Goal: Task Accomplishment & Management: Manage account settings

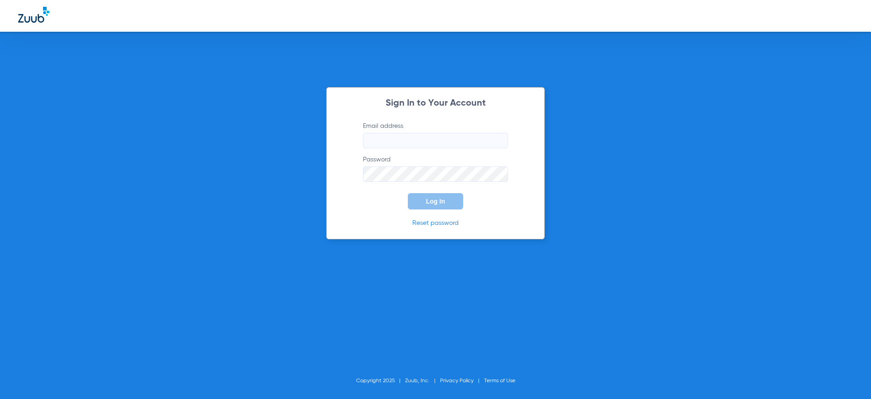
type input "[PERSON_NAME][EMAIL_ADDRESS][DOMAIN_NAME]"
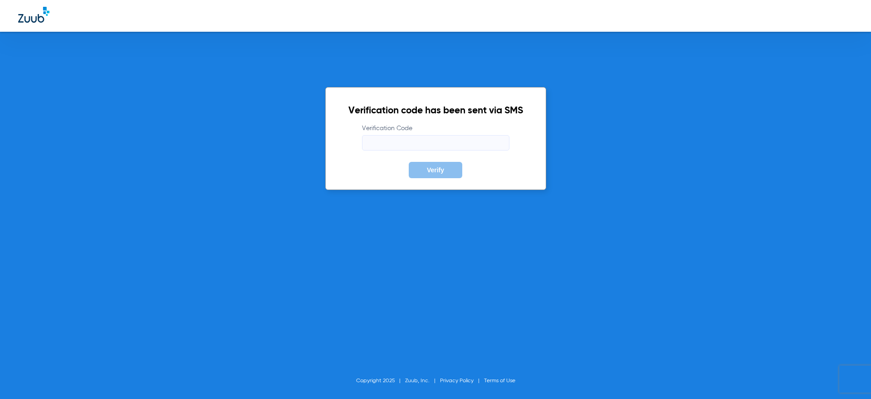
drag, startPoint x: 436, startPoint y: 146, endPoint x: 438, endPoint y: 133, distance: 13.2
click at [436, 146] on input "Verification Code" at bounding box center [435, 142] width 147 height 15
type input "925245"
click at [409, 162] on button "Verify" at bounding box center [436, 170] width 54 height 16
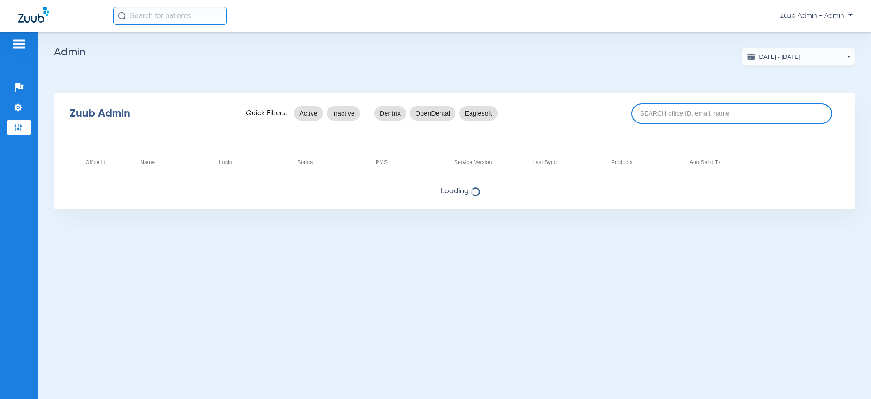
click at [696, 115] on input at bounding box center [731, 113] width 201 height 20
click at [26, 117] on ul "Help Center Settings Admin" at bounding box center [19, 112] width 24 height 64
click at [19, 107] on img at bounding box center [18, 107] width 9 height 9
click at [693, 101] on div "Zuub Admin Quick Filters: Active Inactive Dentrix OpenDental Eaglesoft" at bounding box center [454, 113] width 801 height 36
drag, startPoint x: 695, startPoint y: 120, endPoint x: 653, endPoint y: 123, distance: 42.7
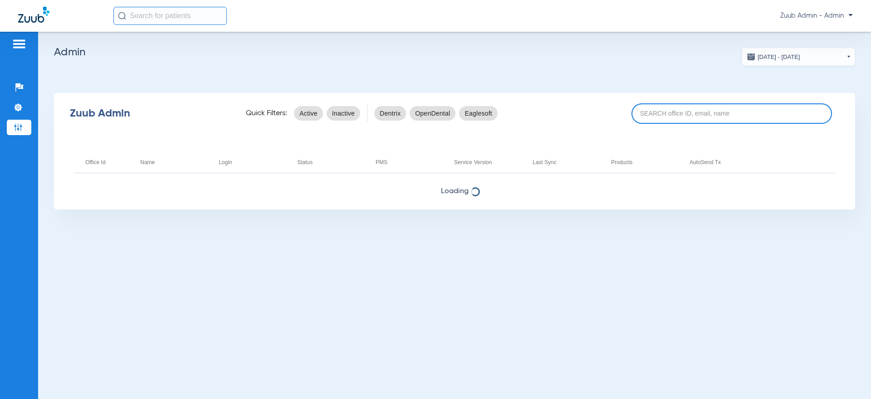
click at [695, 121] on input at bounding box center [731, 113] width 201 height 20
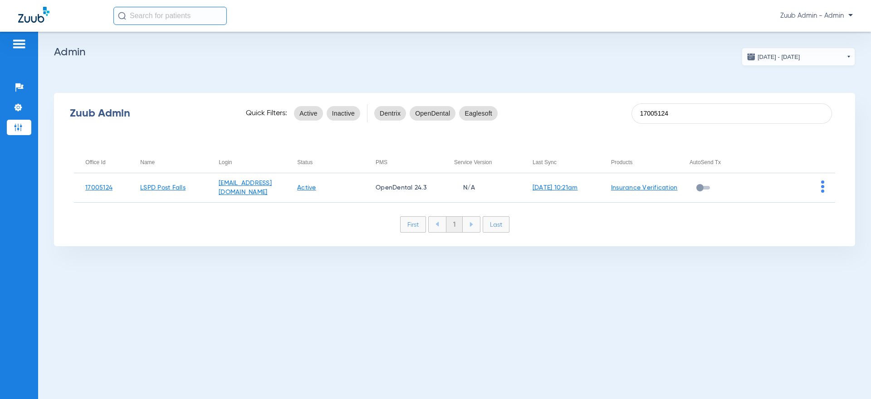
type input "17005124"
click at [668, 247] on div "[DATE] - [DATE] [DATE] Su Mo Tu We Th Fr Sa 27 28 29 30 31 1 2 3 4 5 6 7 8 9 10…" at bounding box center [454, 215] width 833 height 367
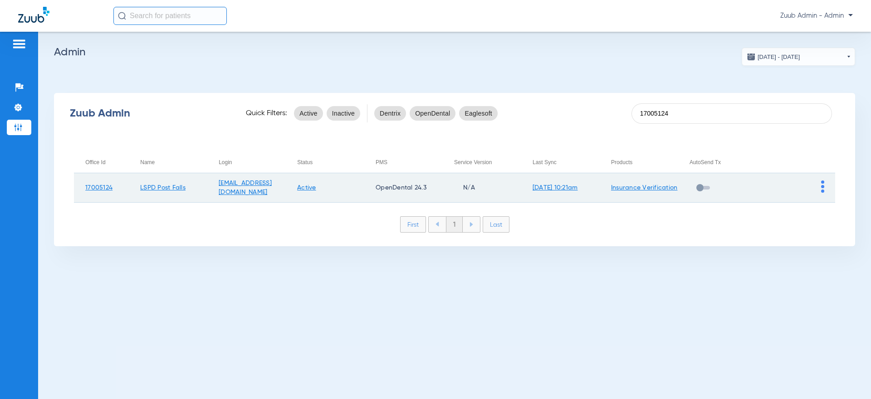
click at [821, 189] on img at bounding box center [822, 187] width 3 height 12
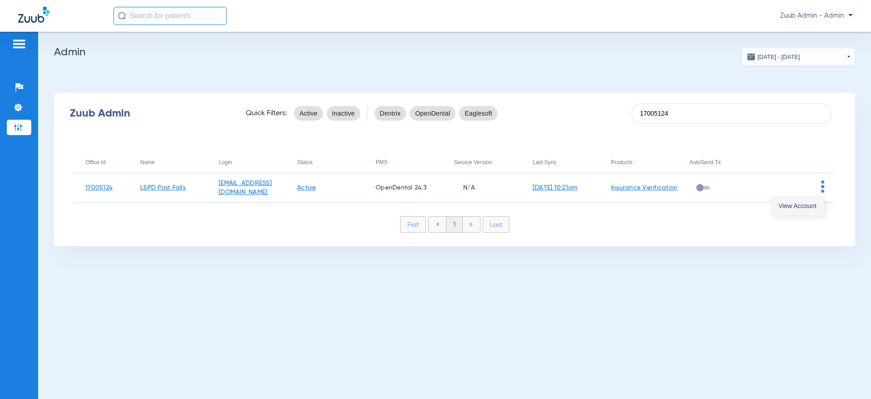
click at [808, 206] on span "View Account" at bounding box center [797, 206] width 38 height 6
click at [263, 288] on div "[DATE] - [DATE] [DATE] Su Mo Tu We Th Fr Sa 27 28 29 30 31 1 2 3 4 5 6 7 8 9 10…" at bounding box center [454, 215] width 833 height 367
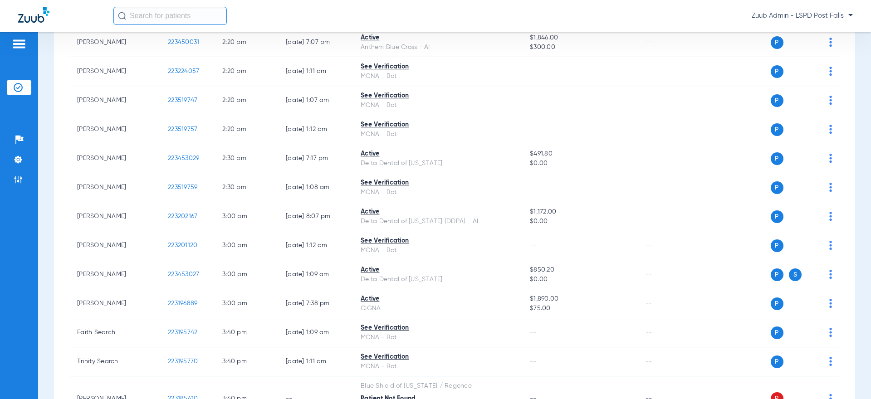
scroll to position [1013, 0]
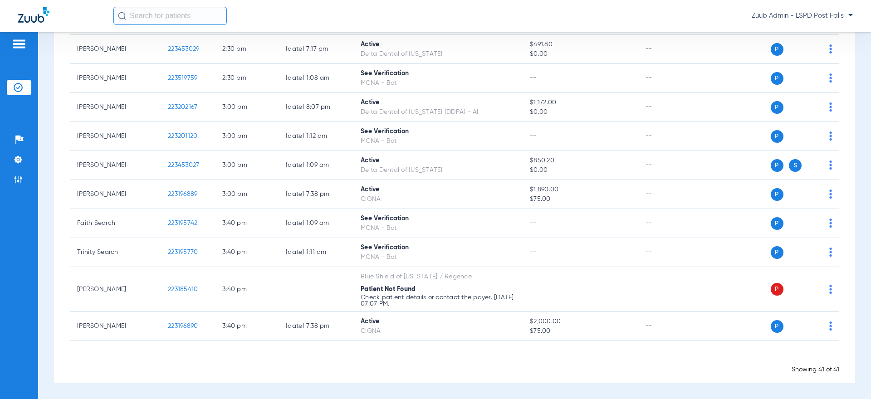
click at [164, 15] on input "text" at bounding box center [169, 16] width 113 height 18
paste input "223403145"
type input "223403145"
click at [185, 41] on th "ID" at bounding box center [199, 37] width 39 height 10
click at [186, 53] on td "223403145" at bounding box center [199, 48] width 39 height 13
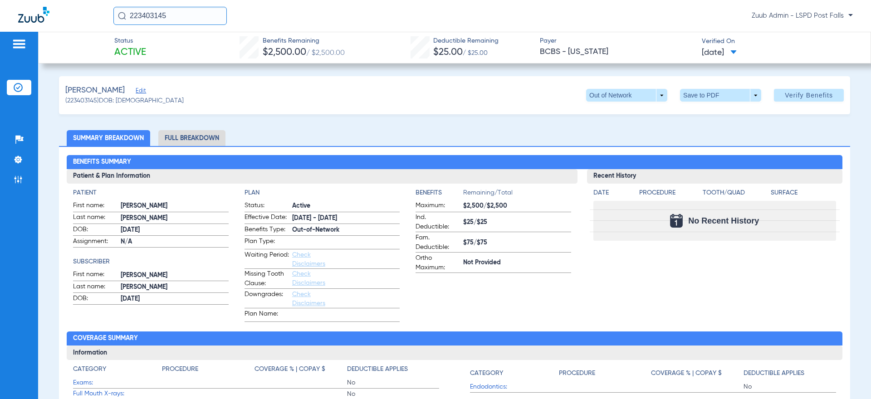
click at [141, 92] on span "Edit" at bounding box center [140, 92] width 8 height 9
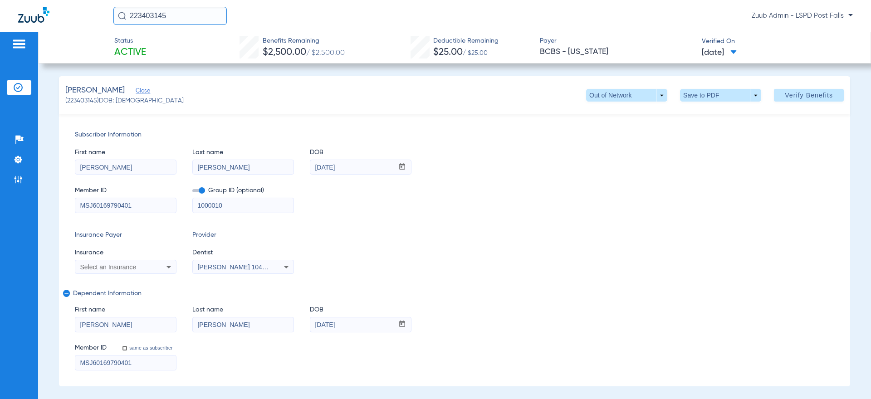
click at [157, 265] on div "Select an Insurance" at bounding box center [125, 267] width 101 height 11
type input "premer"
click at [148, 299] on mat-option "Premera Dental - Ai" at bounding box center [151, 299] width 152 height 15
